Goal: Task Accomplishment & Management: Use online tool/utility

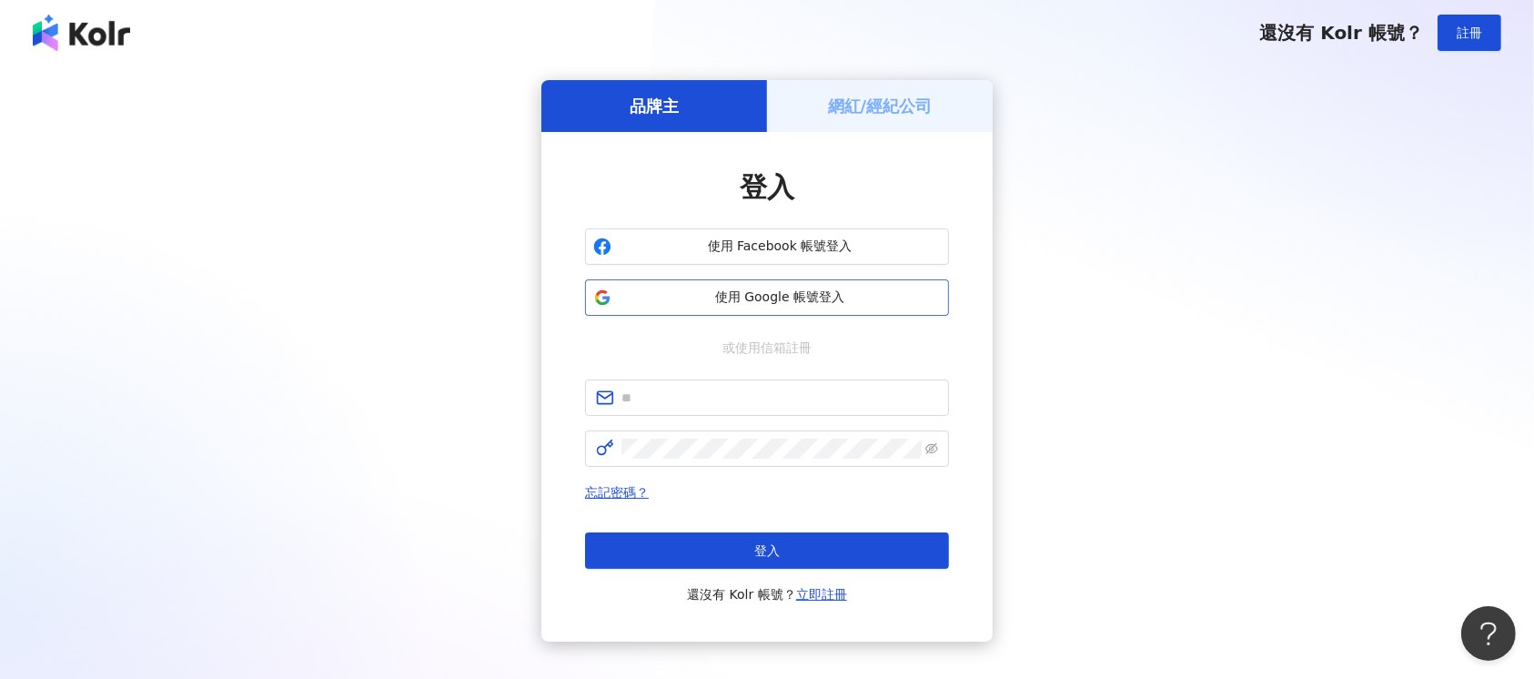
click at [813, 297] on span "使用 Google 帳號登入" at bounding box center [780, 297] width 322 height 18
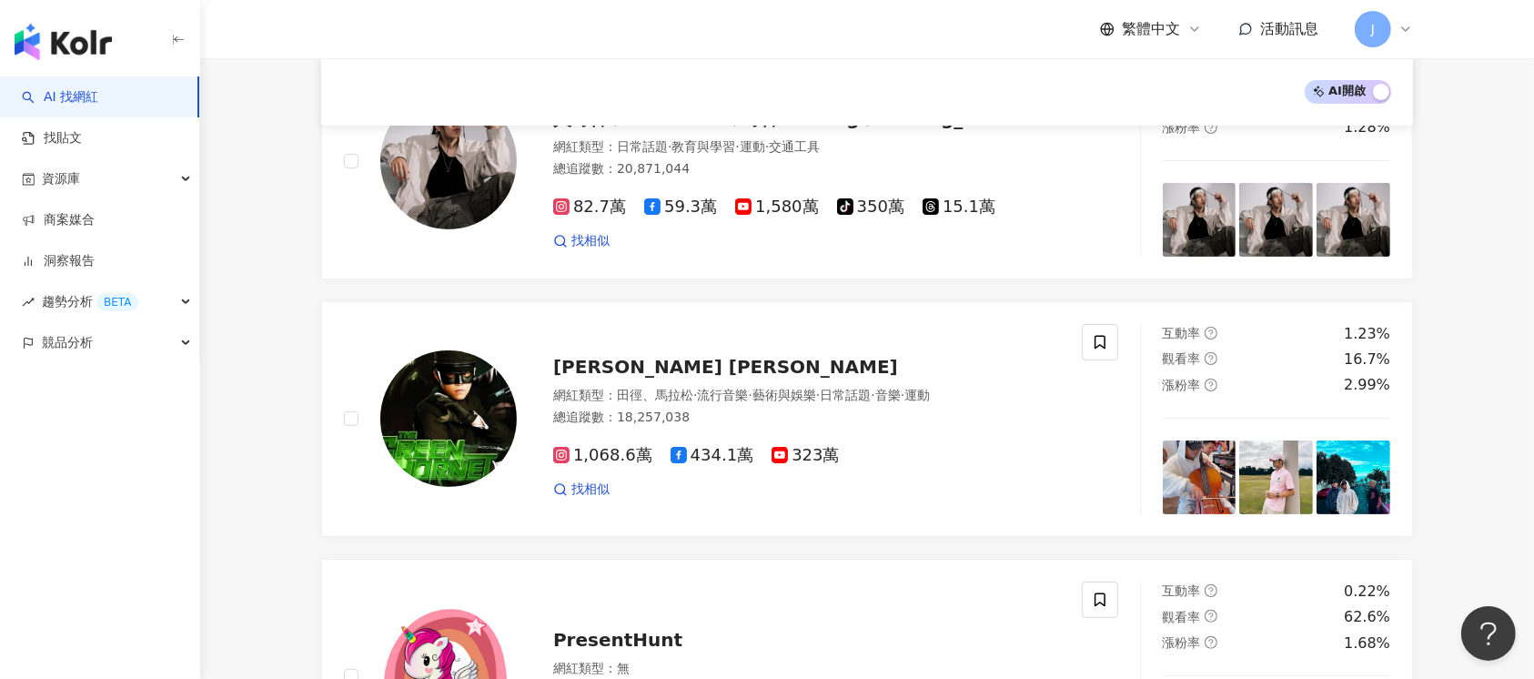
scroll to position [364, 0]
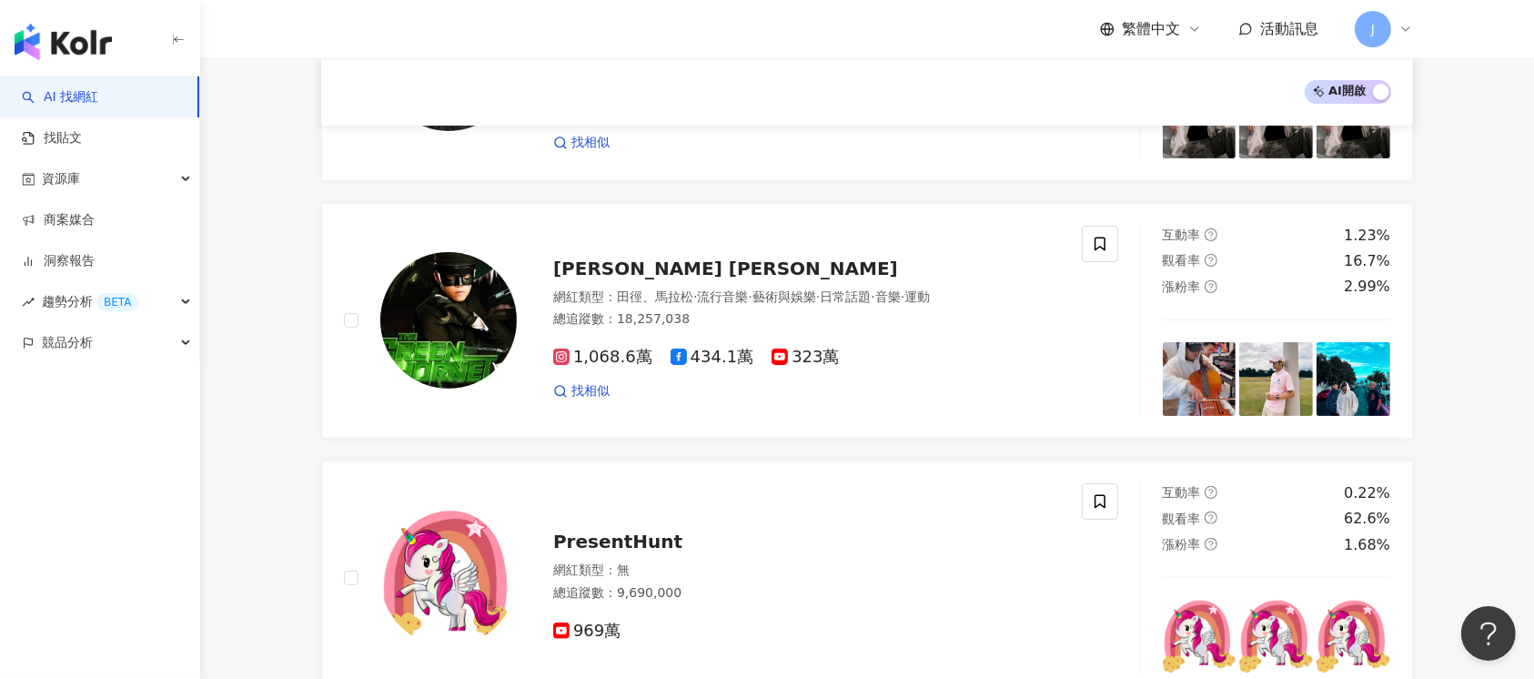
click at [95, 214] on link "商案媒合" at bounding box center [58, 220] width 73 height 18
